Goal: Information Seeking & Learning: Stay updated

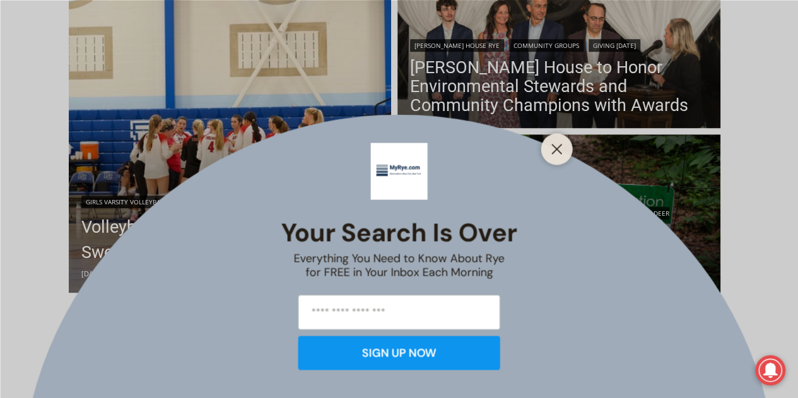
scroll to position [387, 0]
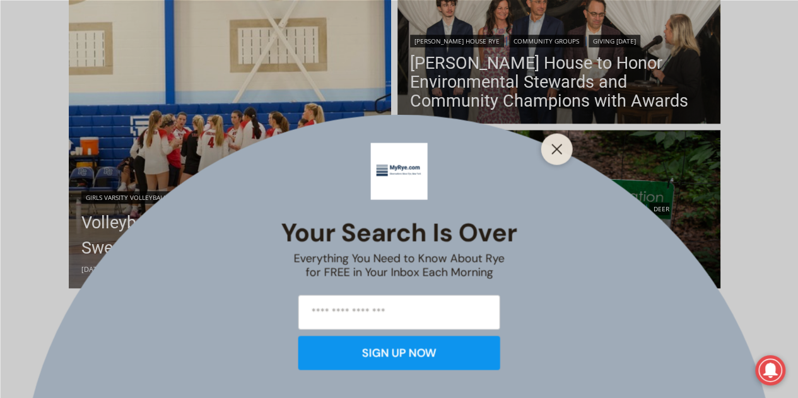
drag, startPoint x: 806, startPoint y: 27, endPoint x: 806, endPoint y: 66, distance: 39.1
click at [561, 146] on icon "Close" at bounding box center [556, 148] width 11 height 11
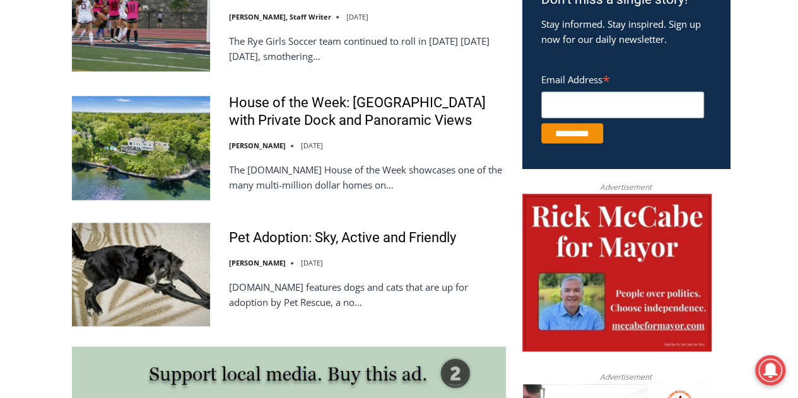
scroll to position [795, 0]
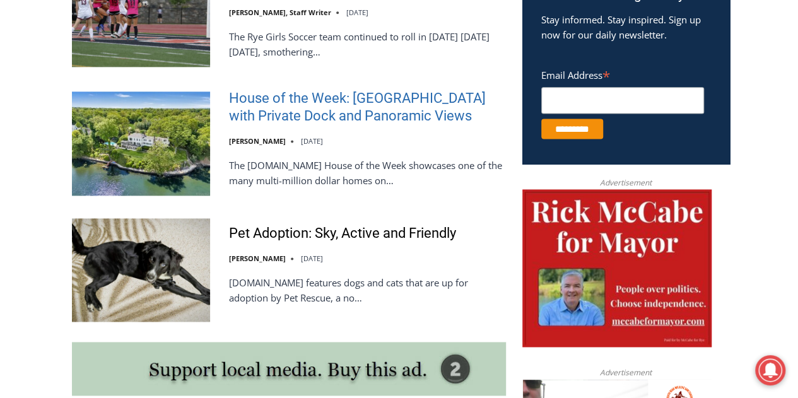
click at [312, 110] on link "House of the Week: [GEOGRAPHIC_DATA] with Private Dock and Panoramic Views" at bounding box center [367, 108] width 277 height 36
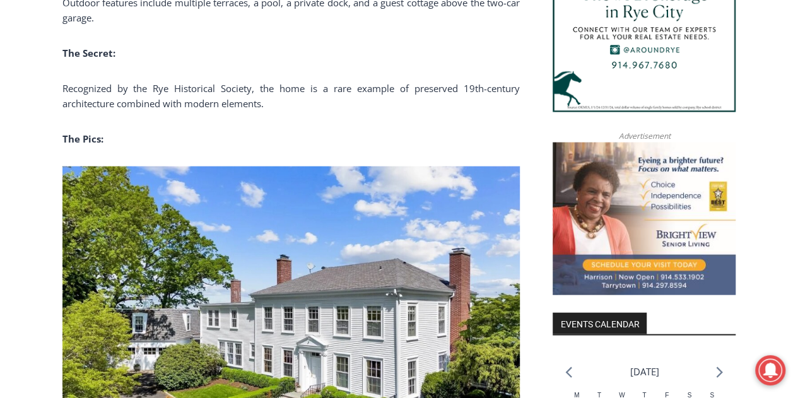
scroll to position [1284, 0]
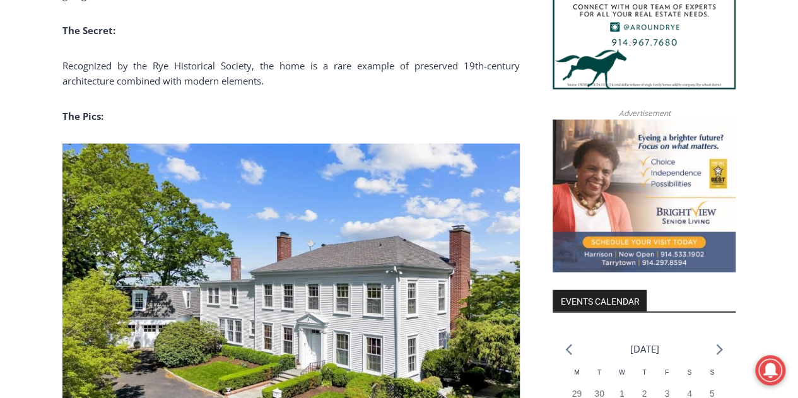
drag, startPoint x: 803, startPoint y: 23, endPoint x: 776, endPoint y: 92, distance: 74.5
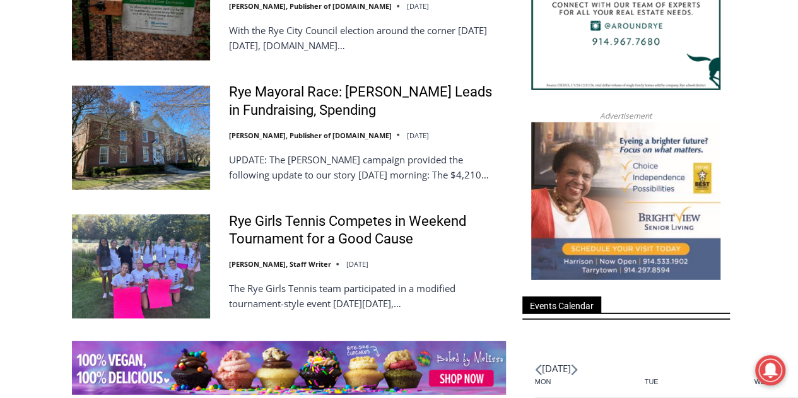
scroll to position [1626, 0]
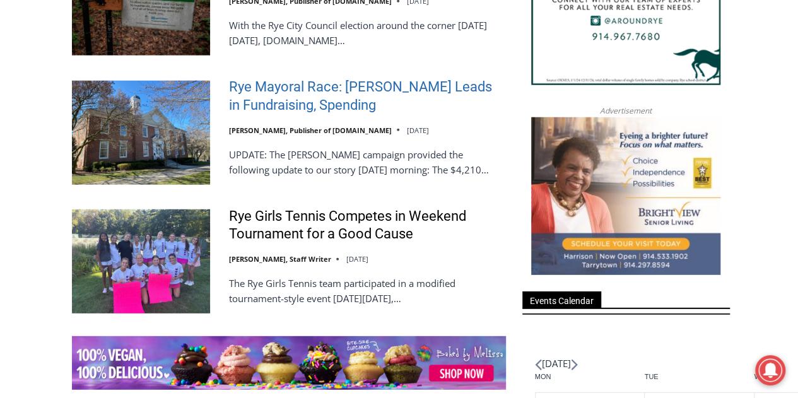
click at [274, 114] on link "Rye Mayoral Race: [PERSON_NAME] Leads in Fundraising, Spending" at bounding box center [367, 96] width 277 height 36
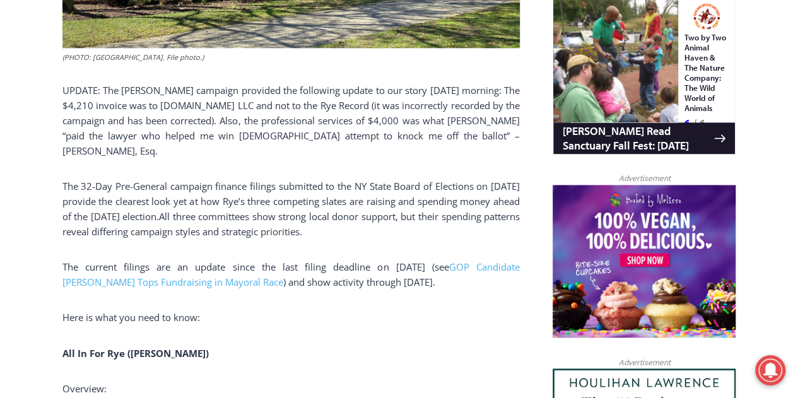
scroll to position [864, 0]
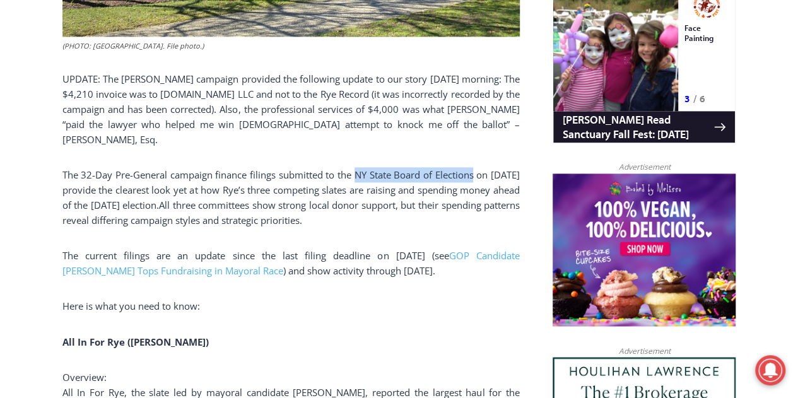
drag, startPoint x: 504, startPoint y: 161, endPoint x: 387, endPoint y: 160, distance: 117.3
click at [375, 168] on span "The 32-Day Pre-General campaign finance filings submitted to the NY State Board…" at bounding box center [290, 189] width 457 height 43
